Goal: Navigation & Orientation: Find specific page/section

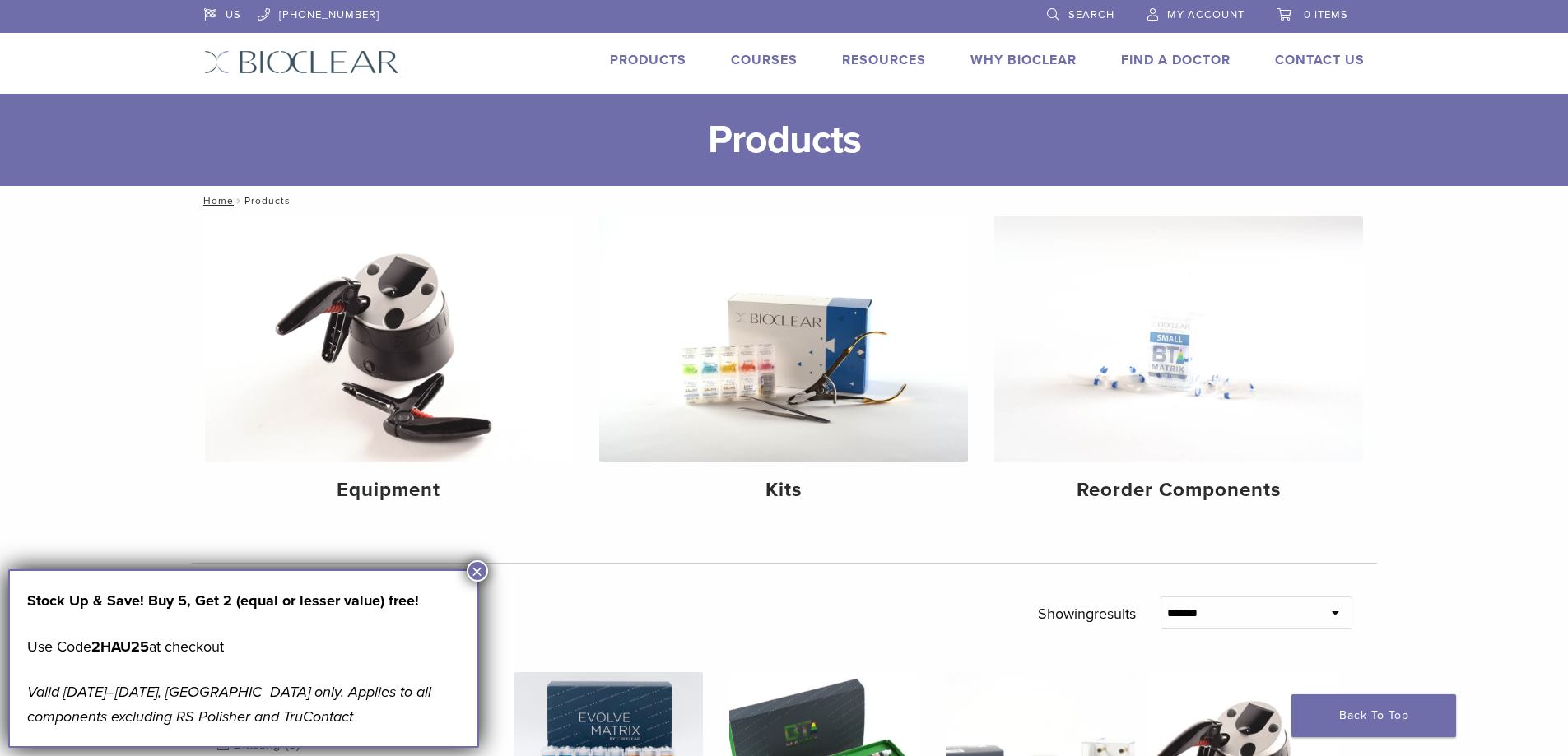
click at [1189, 9] on span "My Account" at bounding box center [1206, 14] width 77 height 13
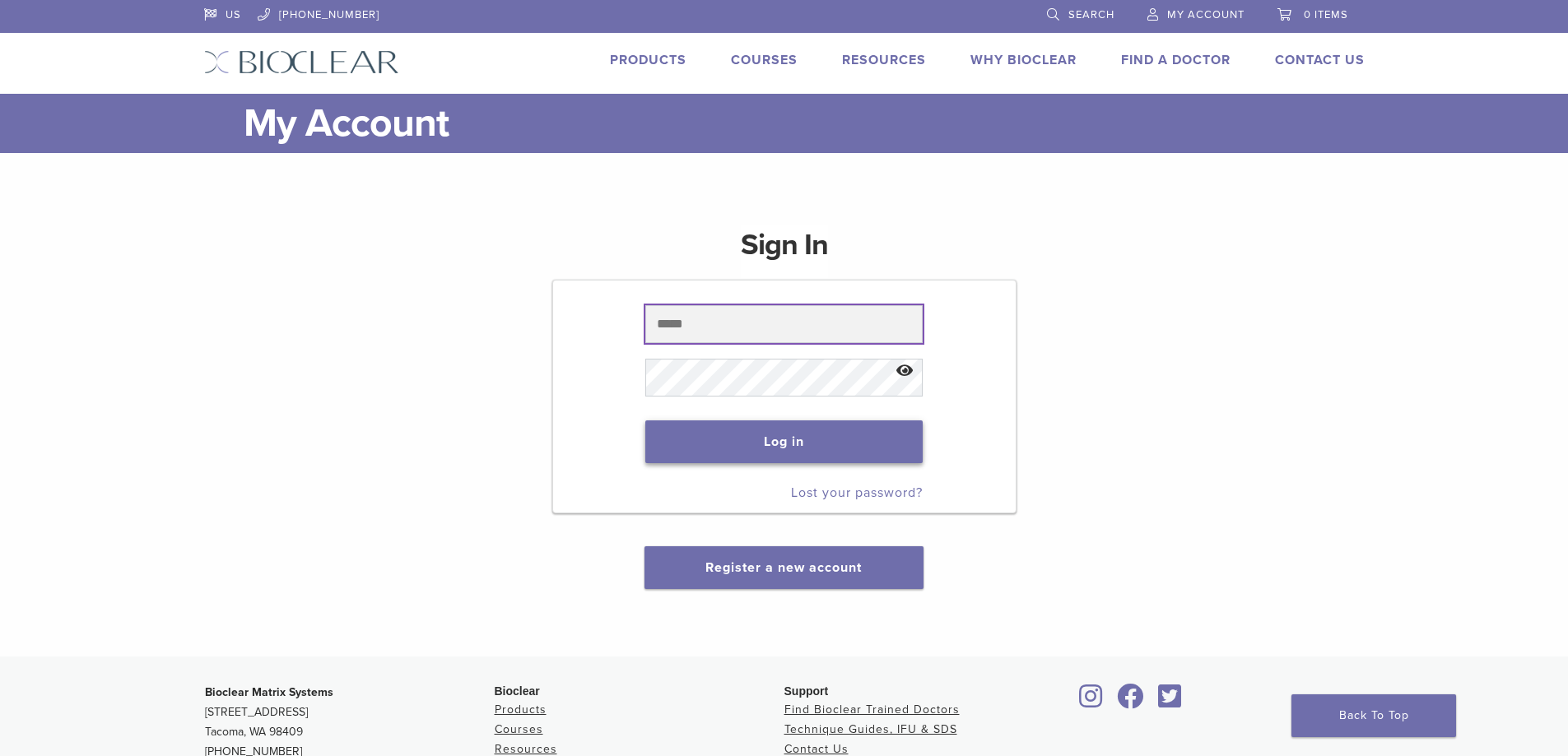
type input "**********"
click at [721, 454] on button "Log in" at bounding box center [784, 441] width 277 height 43
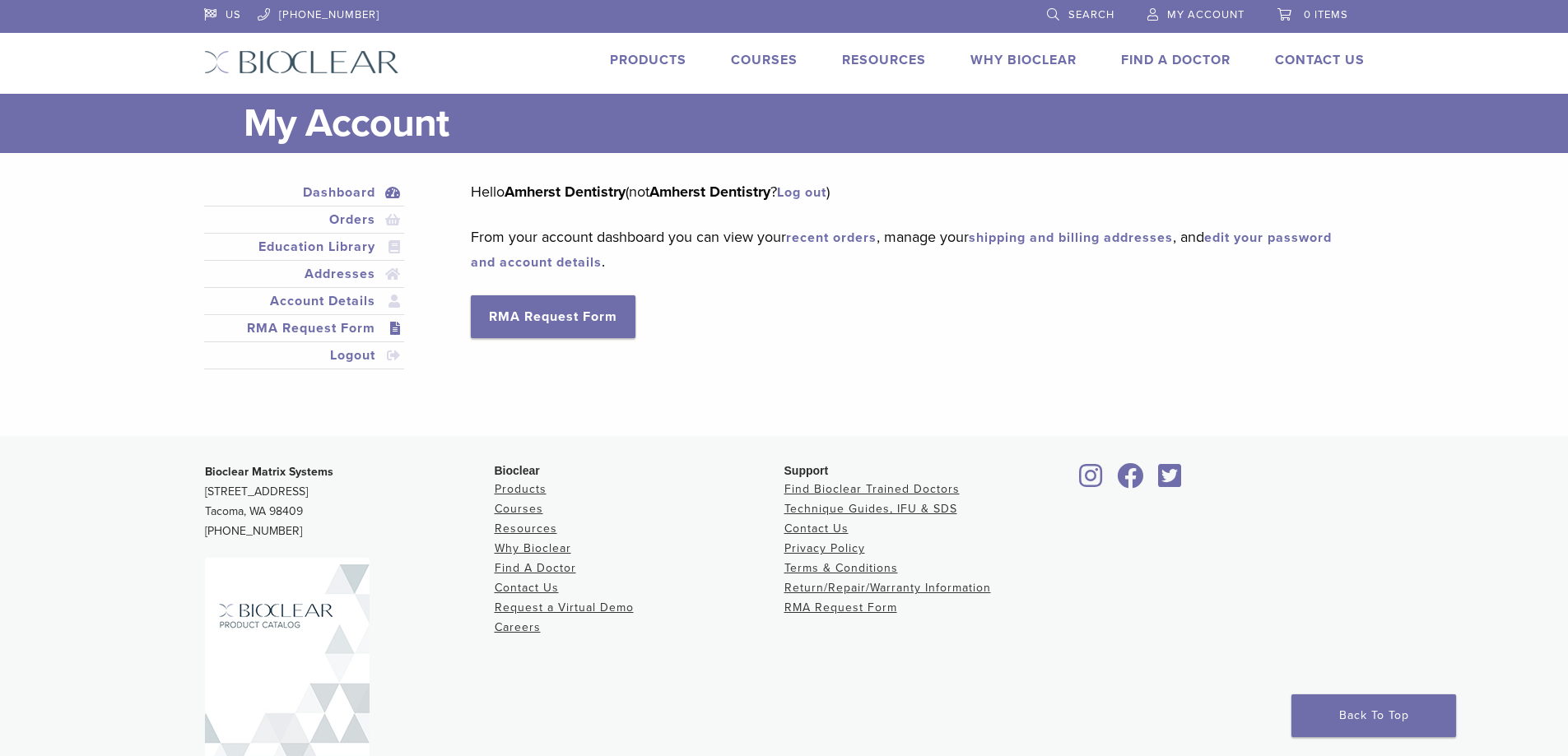
click at [309, 331] on link "RMA Request Form" at bounding box center [305, 329] width 194 height 20
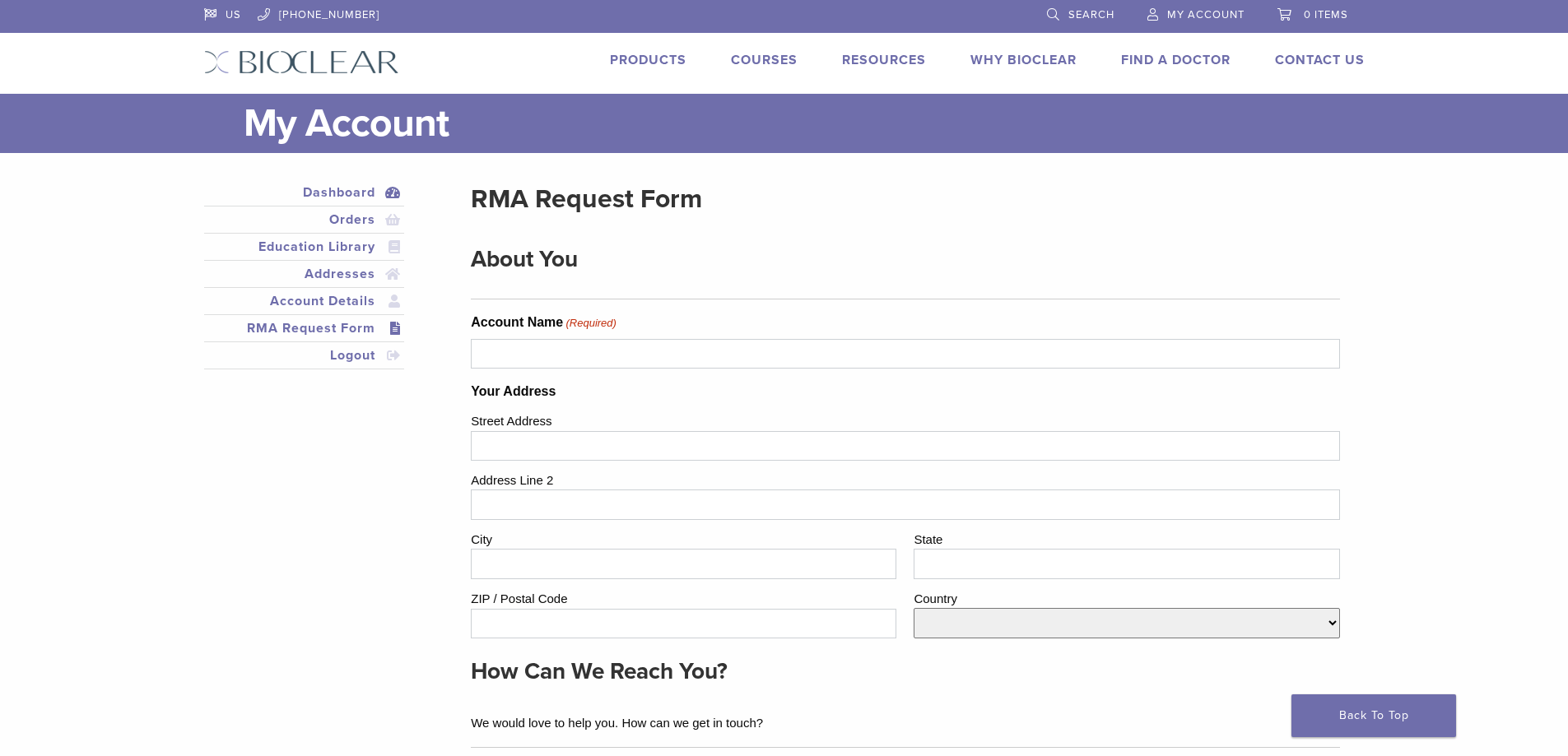
drag, startPoint x: 352, startPoint y: 188, endPoint x: 376, endPoint y: 193, distance: 24.5
click at [352, 188] on link "Dashboard" at bounding box center [305, 193] width 194 height 20
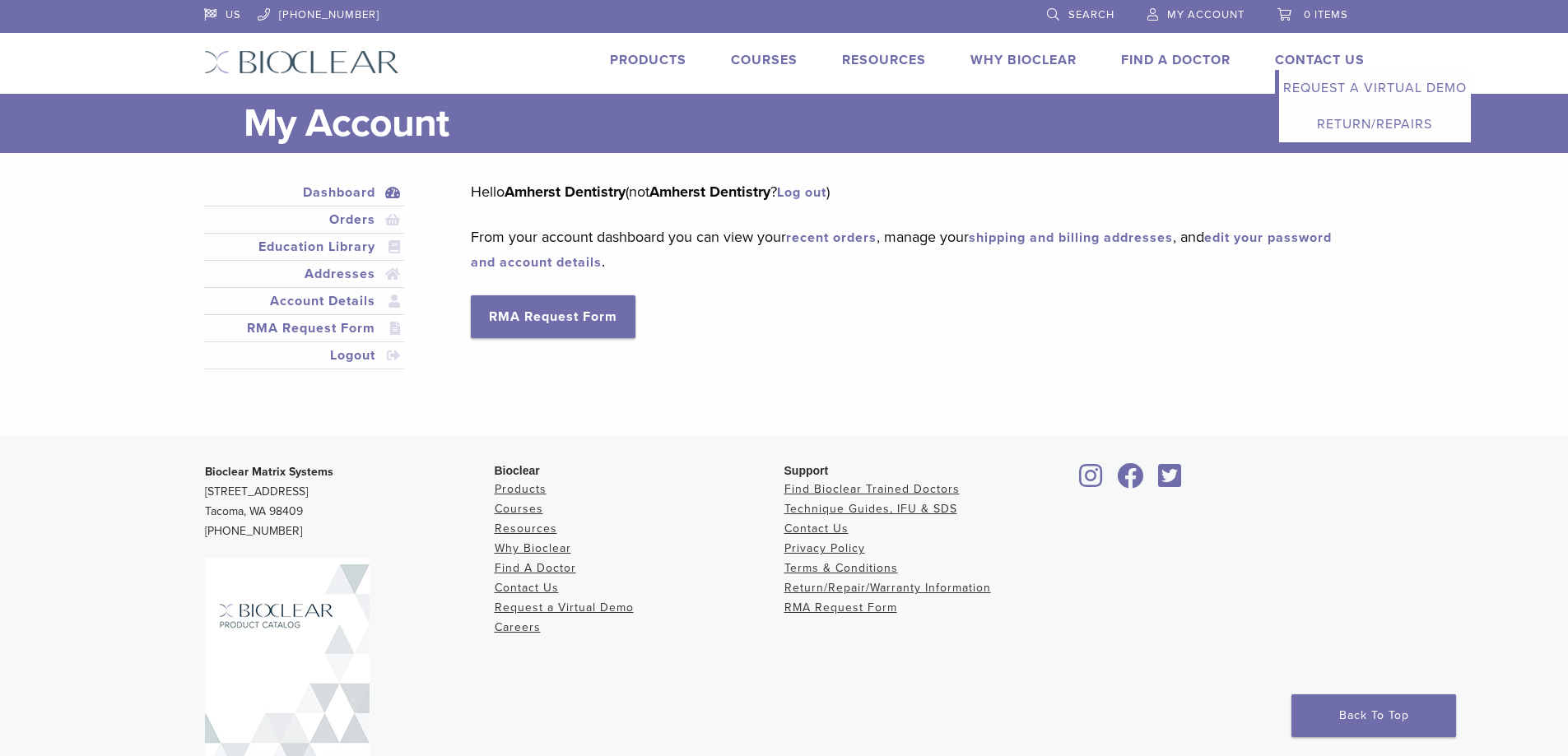
click at [1315, 59] on link "Contact Us" at bounding box center [1320, 59] width 90 height 17
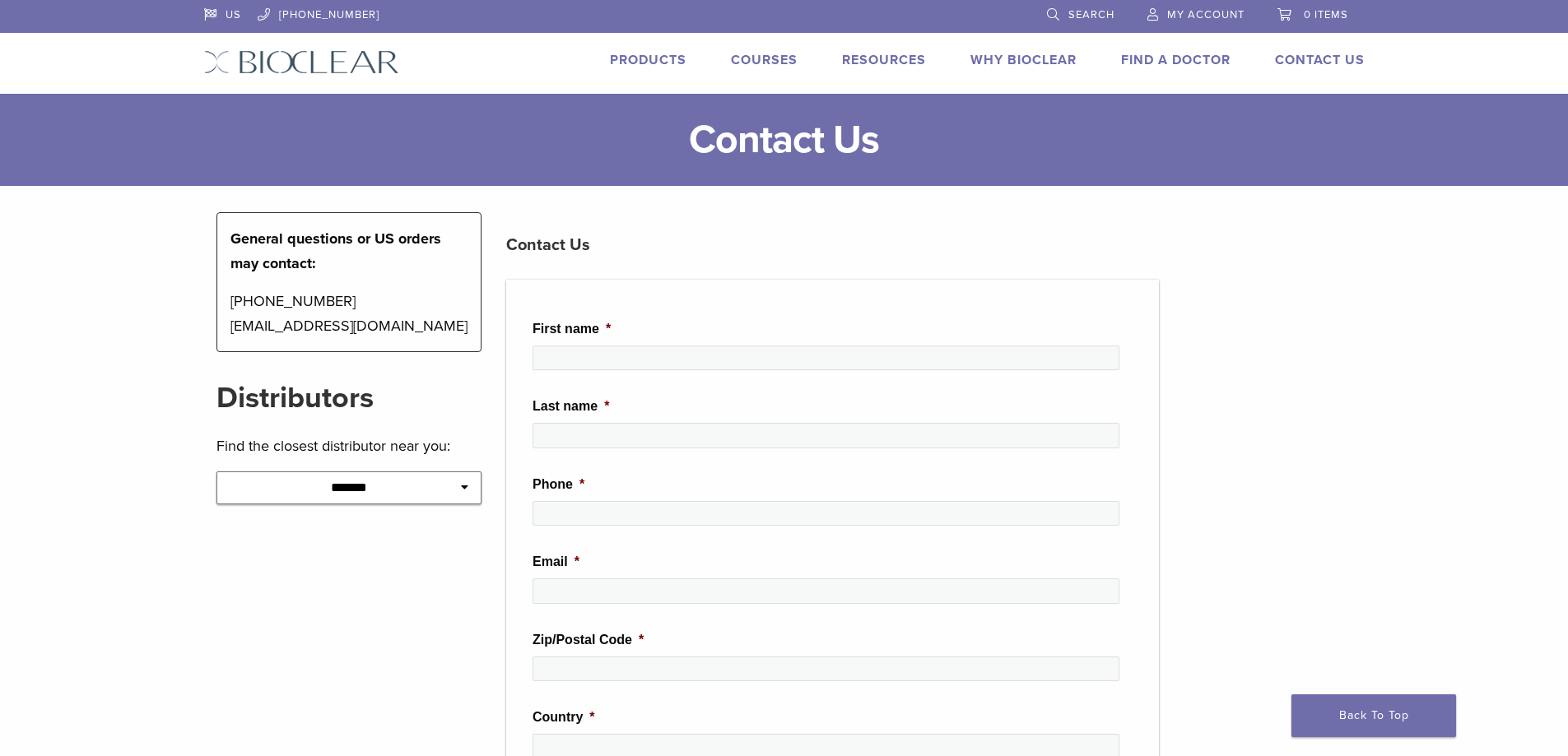
click at [1212, 12] on span "My Account" at bounding box center [1206, 14] width 77 height 13
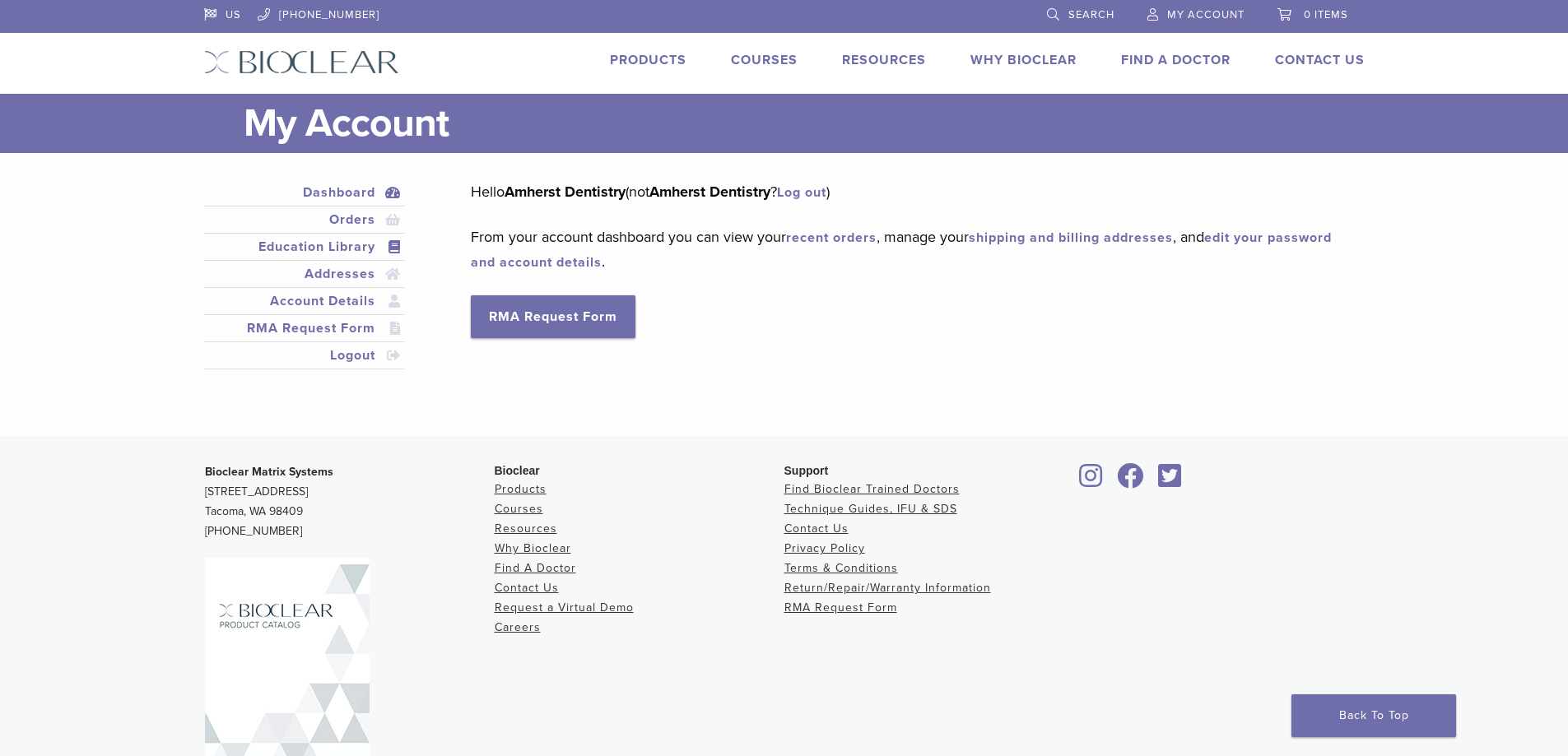
click at [348, 246] on link "Education Library" at bounding box center [305, 246] width 194 height 20
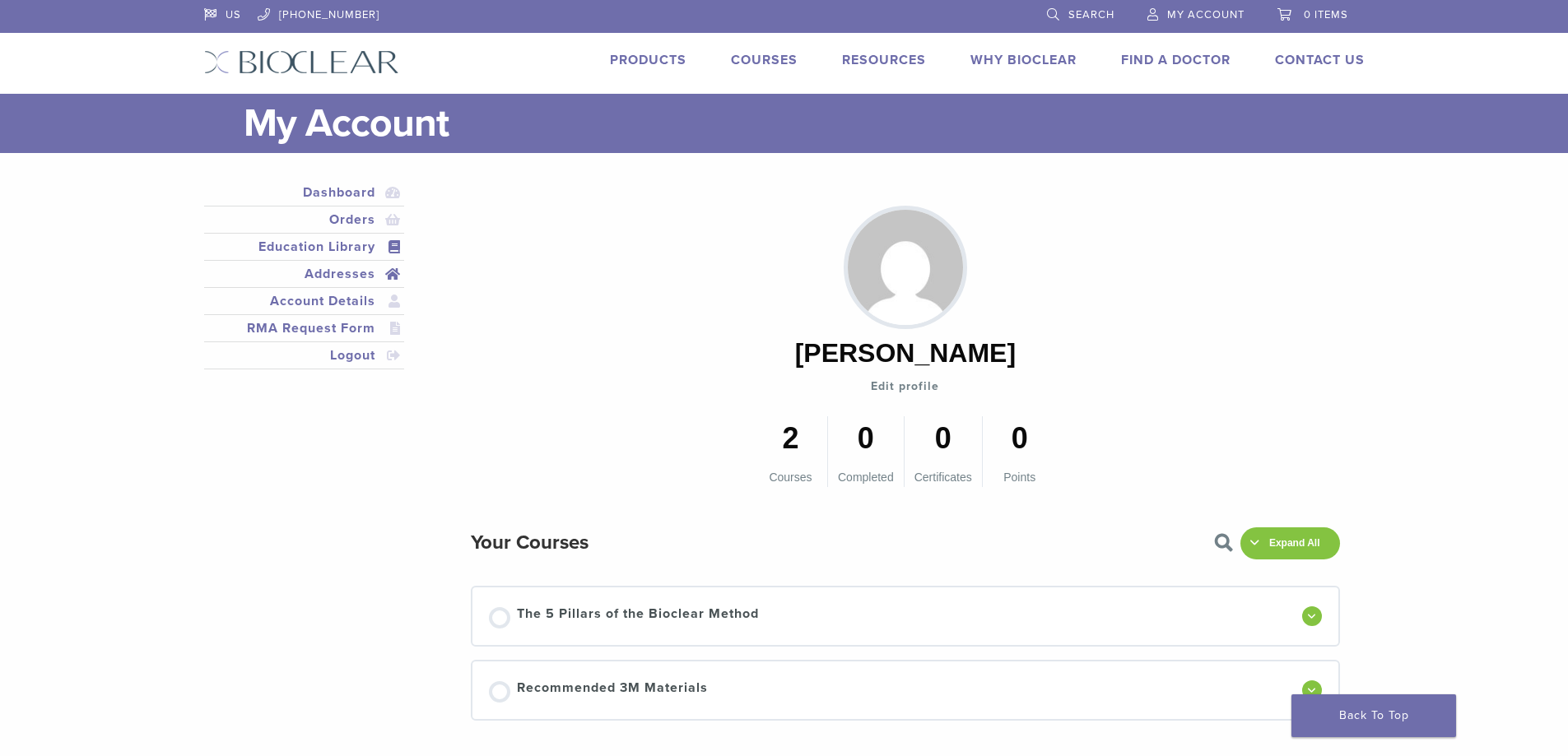
click at [331, 271] on link "Addresses" at bounding box center [305, 274] width 194 height 20
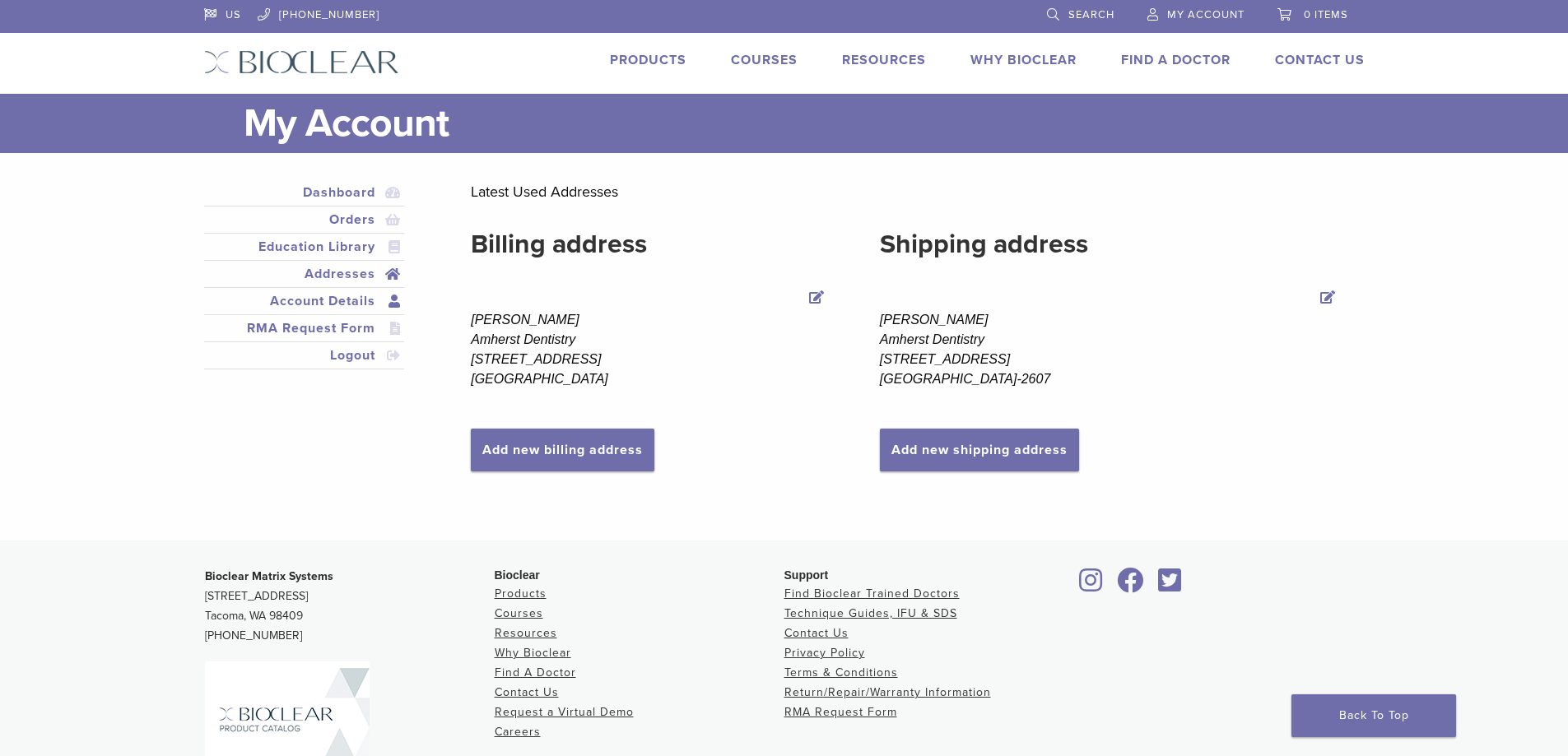
click at [354, 297] on link "Account Details" at bounding box center [305, 301] width 194 height 20
